Goal: Information Seeking & Learning: Learn about a topic

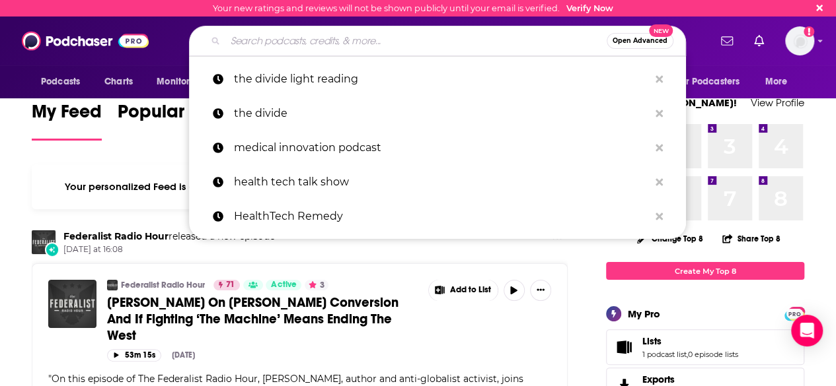
click at [336, 32] on input "Search podcasts, credits, & more..." at bounding box center [415, 40] width 381 height 21
paste input "Future Ready Leadership With [PERSON_NAME]"
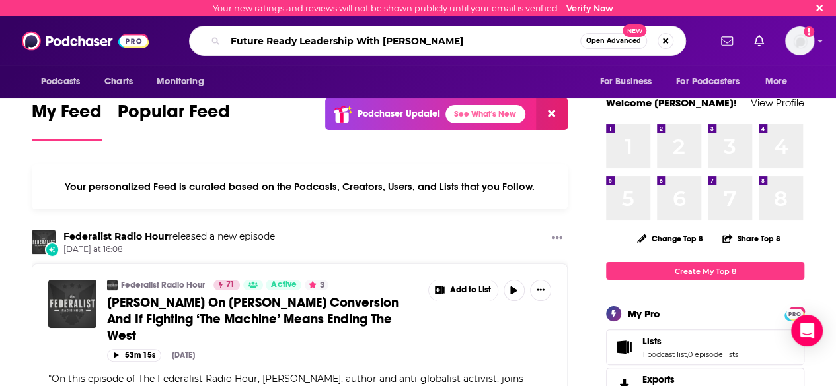
type input "Future Ready Leadership With [PERSON_NAME]"
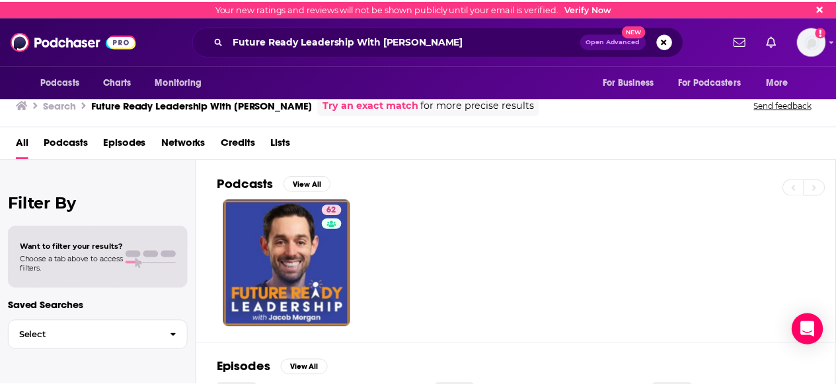
scroll to position [39, 0]
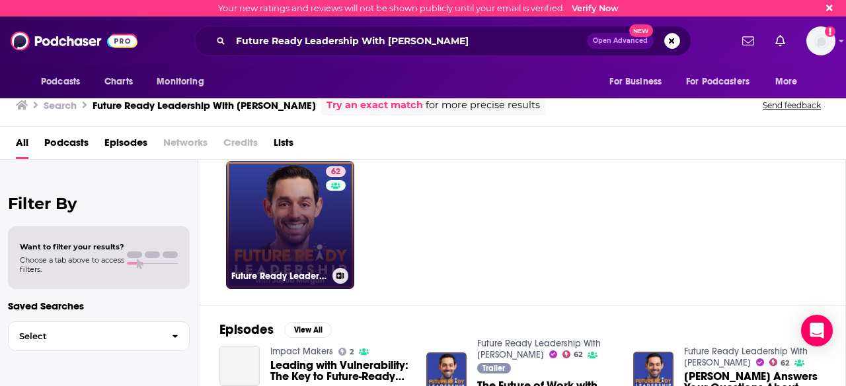
click at [308, 233] on link "62 Future Ready Leadership With [PERSON_NAME]" at bounding box center [290, 225] width 128 height 128
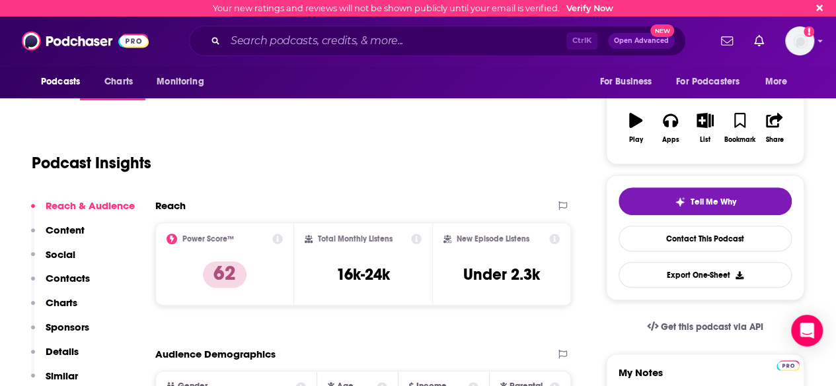
scroll to position [181, 0]
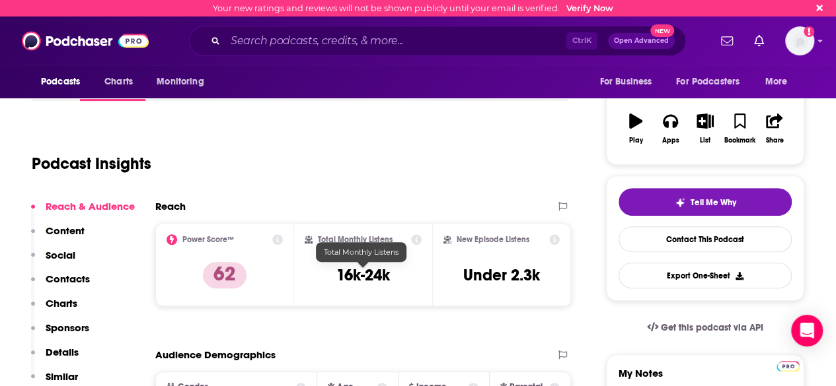
drag, startPoint x: 361, startPoint y: 276, endPoint x: 312, endPoint y: 149, distance: 136.3
click at [312, 149] on div "Podcast Insights" at bounding box center [294, 155] width 525 height 67
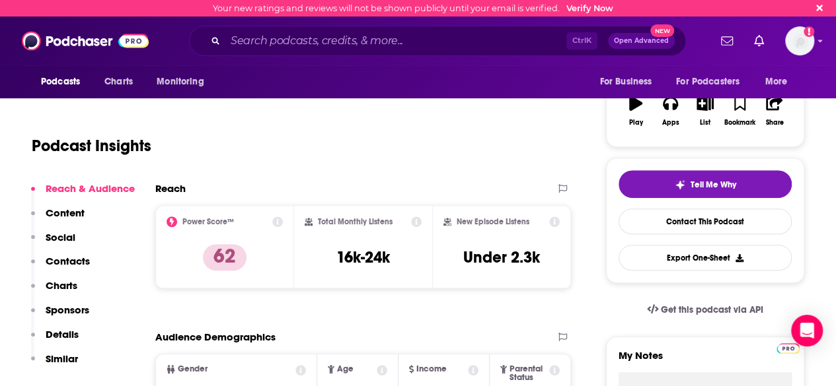
scroll to position [199, 0]
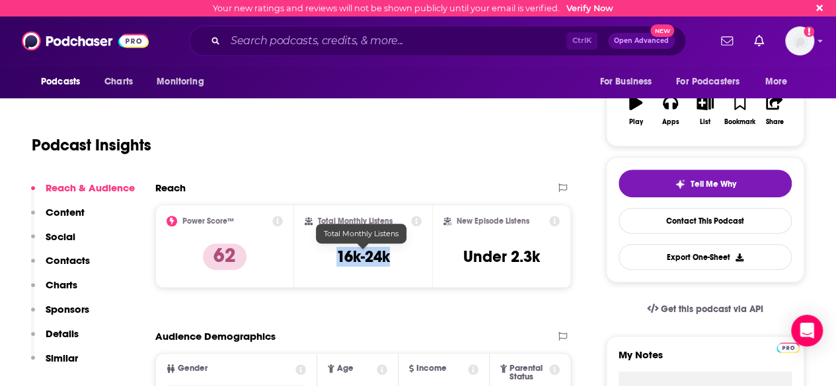
drag, startPoint x: 390, startPoint y: 257, endPoint x: 333, endPoint y: 259, distance: 56.8
click at [333, 259] on div "Total Monthly Listens 16k-24k" at bounding box center [364, 246] width 118 height 61
copy h3 "16k-24k"
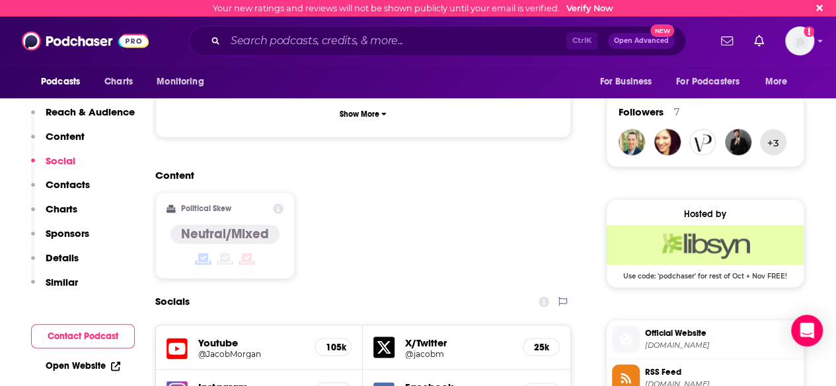
scroll to position [937, 0]
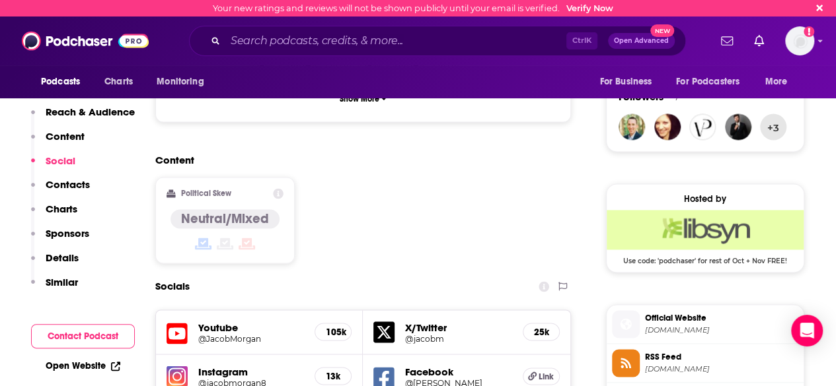
click at [213, 321] on h5 "Youtube" at bounding box center [251, 327] width 106 height 13
click at [218, 321] on h5 "Youtube" at bounding box center [251, 327] width 106 height 13
click at [213, 334] on h5 "@JacobMorgan" at bounding box center [251, 339] width 106 height 10
click at [222, 365] on h5 "Instagram" at bounding box center [251, 371] width 106 height 13
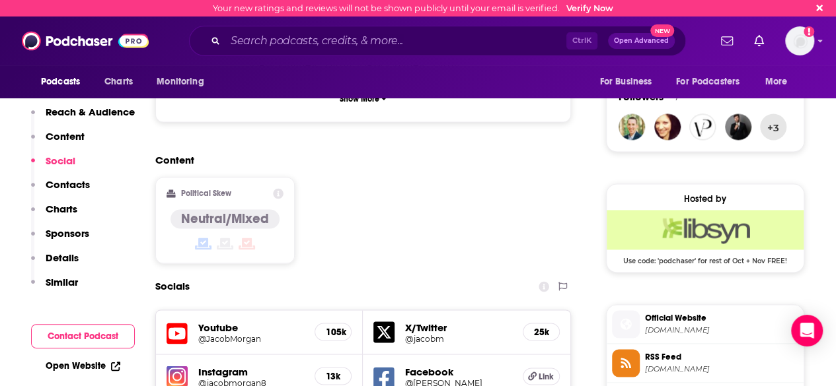
click at [389, 322] on icon at bounding box center [383, 332] width 21 height 21
click at [423, 365] on h5 "Facebook" at bounding box center [458, 371] width 106 height 13
click at [388, 366] on icon at bounding box center [383, 378] width 21 height 24
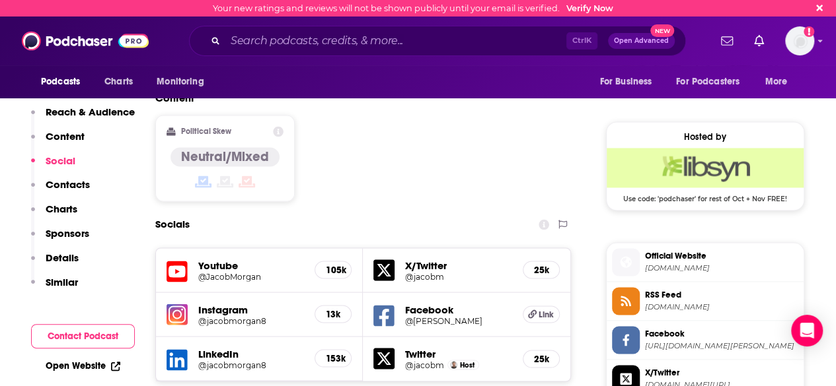
click at [404, 127] on div "Content Political Skew Neutral/Mixed" at bounding box center [363, 152] width 416 height 120
